Goal: Information Seeking & Learning: Learn about a topic

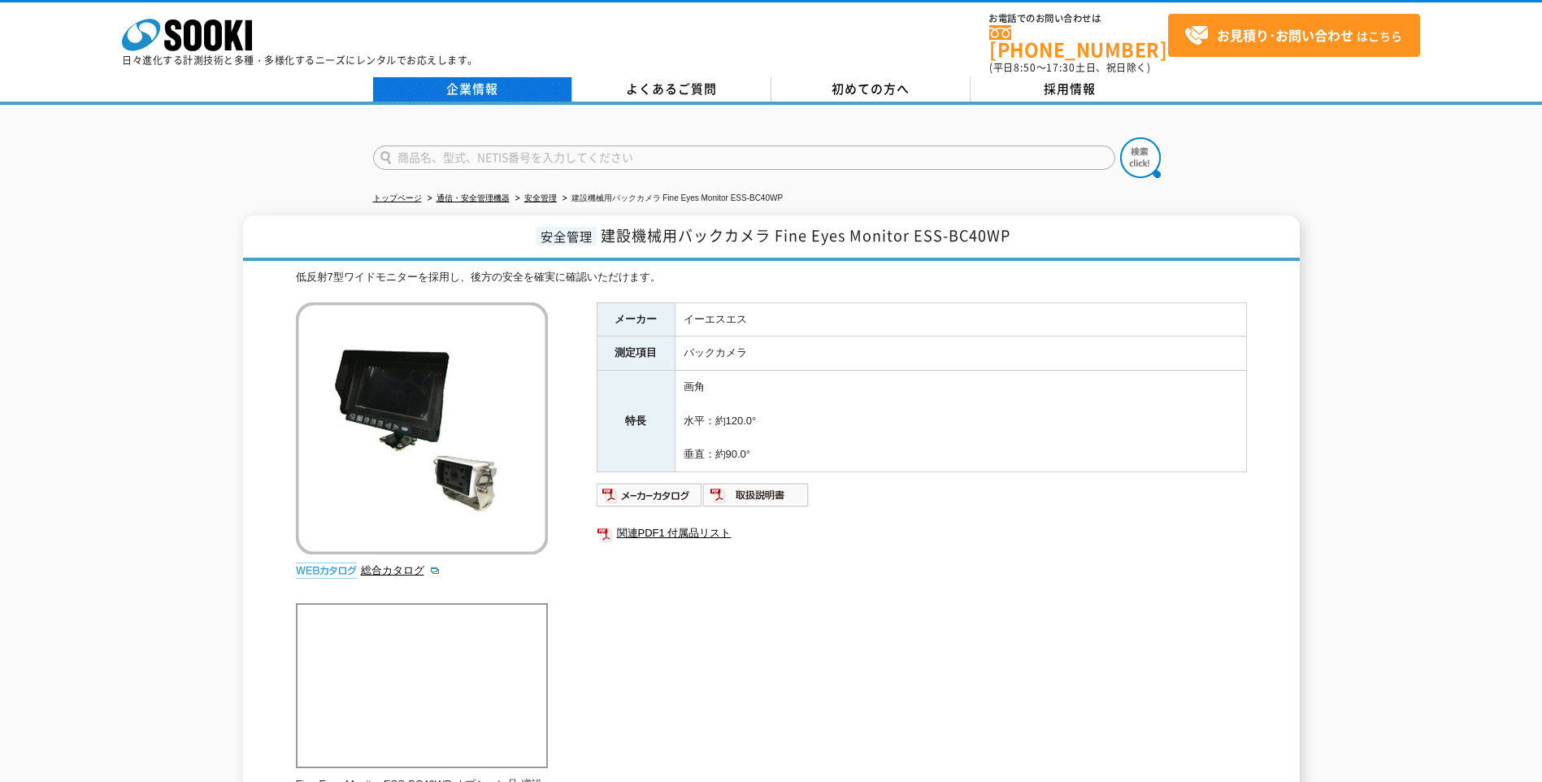
click at [473, 77] on link "企業情報" at bounding box center [472, 89] width 199 height 24
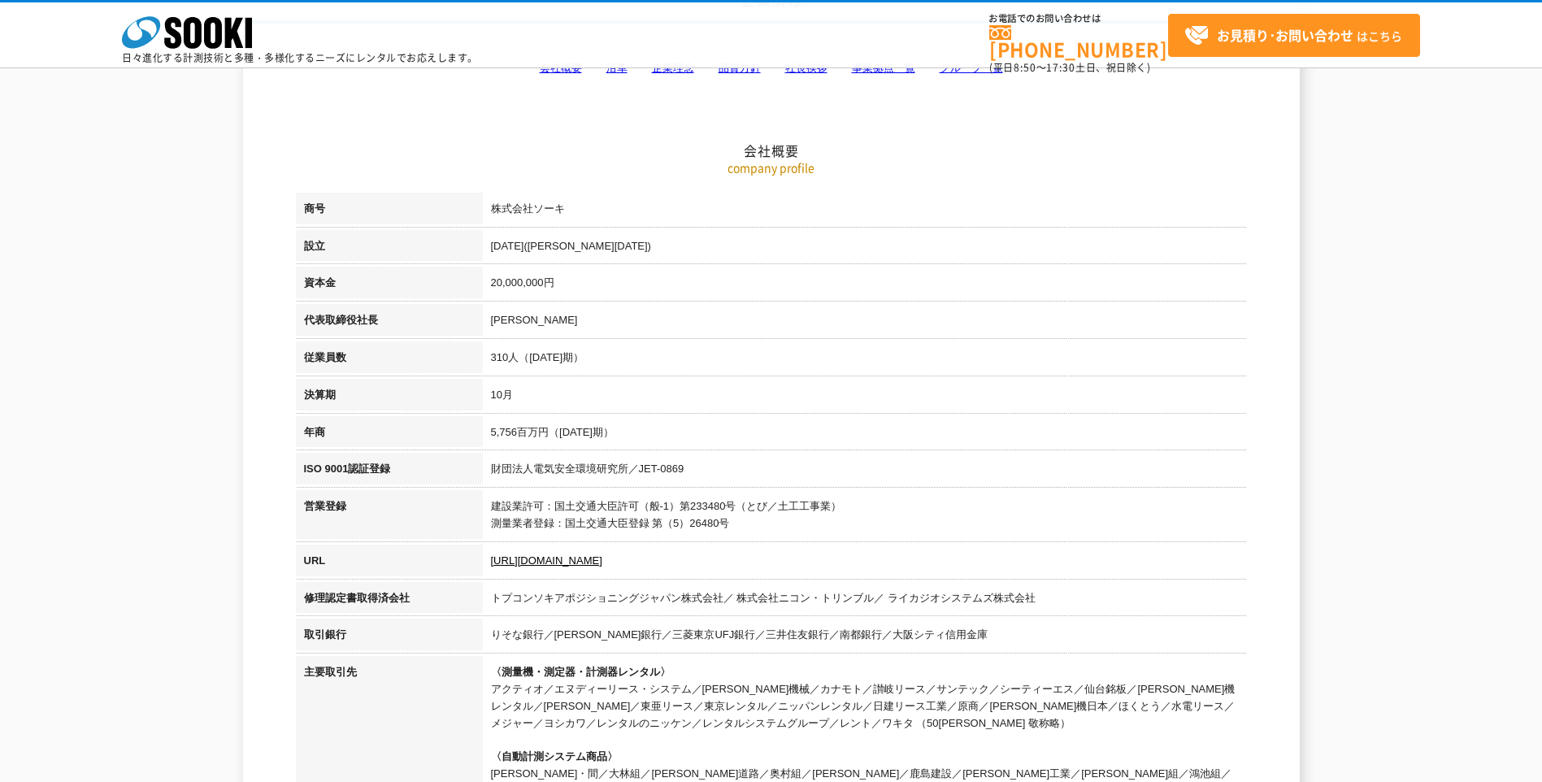
scroll to position [163, 0]
